Goal: Find specific page/section: Find specific page/section

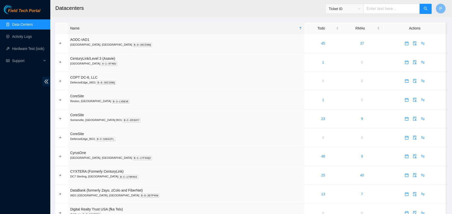
click at [31, 25] on link "Data Centers" at bounding box center [22, 24] width 21 height 4
click at [321, 194] on link "13" at bounding box center [323, 194] width 4 height 4
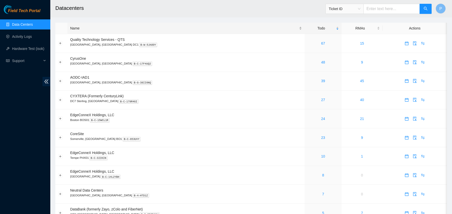
click at [160, 31] on div "Name" at bounding box center [186, 28] width 232 height 6
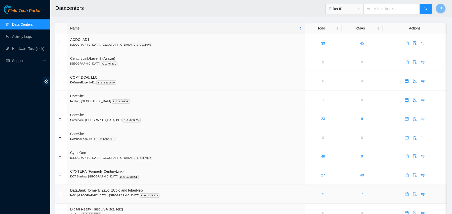
click at [322, 193] on link "5" at bounding box center [323, 194] width 2 height 4
